Goal: Task Accomplishment & Management: Manage account settings

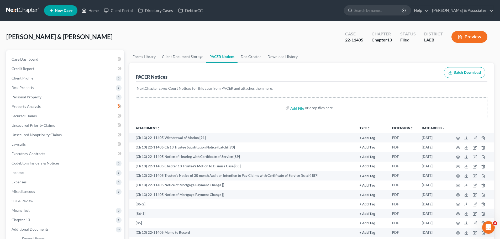
click at [94, 9] on link "Home" at bounding box center [90, 10] width 22 height 9
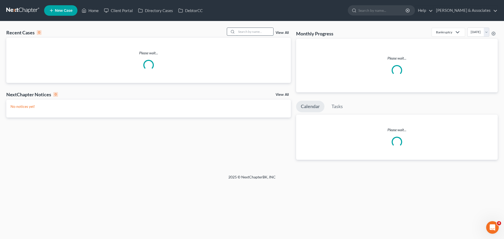
click at [245, 33] on input "search" at bounding box center [254, 32] width 37 height 8
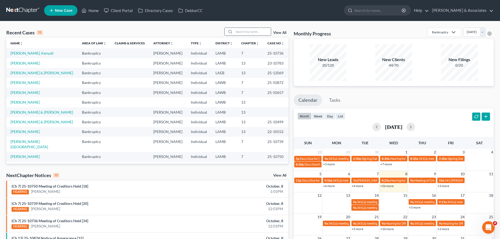
click at [245, 33] on input "search" at bounding box center [252, 32] width 37 height 8
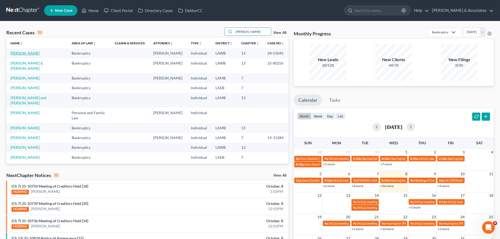
type input "[PERSON_NAME]"
click at [25, 51] on link "[PERSON_NAME]" at bounding box center [24, 53] width 29 height 4
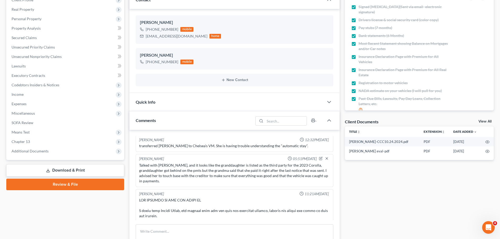
scroll to position [79, 0]
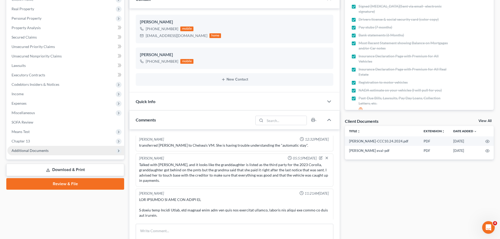
click at [22, 147] on span "Additional Documents" at bounding box center [65, 150] width 117 height 9
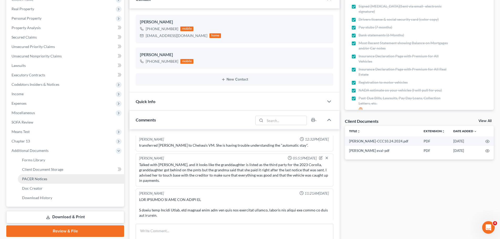
click at [37, 177] on span "PACER Notices" at bounding box center [34, 179] width 25 height 4
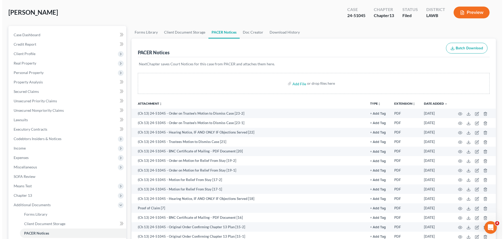
scroll to position [26, 0]
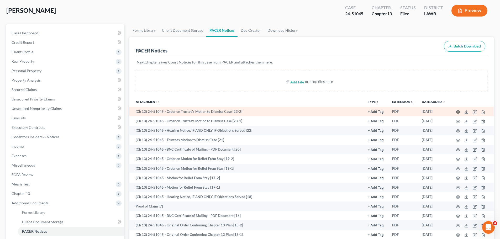
click at [456, 111] on icon "button" at bounding box center [458, 111] width 4 height 3
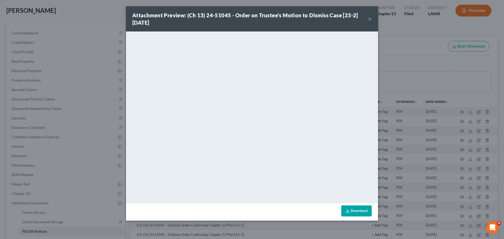
click at [369, 18] on button "×" at bounding box center [370, 19] width 4 height 6
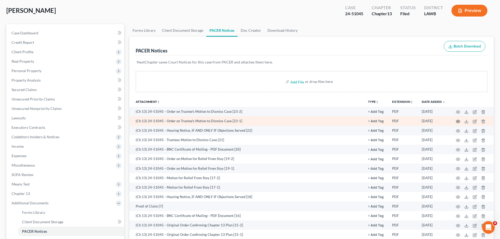
click at [456, 119] on icon "button" at bounding box center [458, 121] width 4 height 4
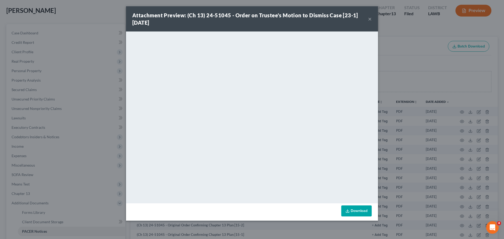
click at [368, 17] on button "×" at bounding box center [370, 19] width 4 height 6
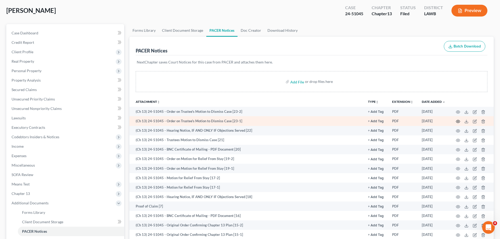
click at [457, 120] on icon "button" at bounding box center [458, 121] width 4 height 4
